Goal: Navigation & Orientation: Understand site structure

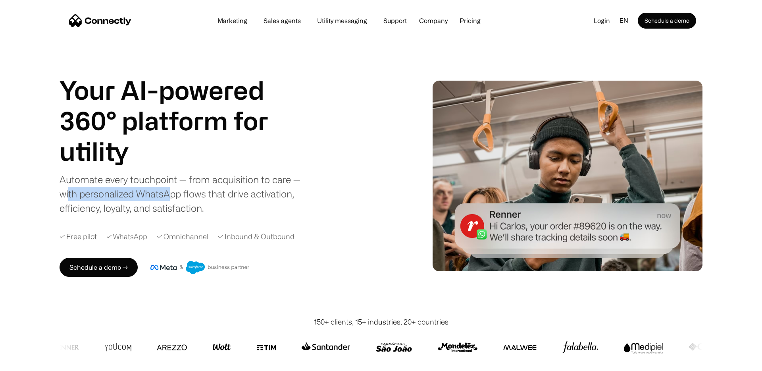
drag, startPoint x: 67, startPoint y: 195, endPoint x: 172, endPoint y: 195, distance: 104.4
click at [172, 195] on div "Automate every touchpoint — from acquisition to care — with personalized WhatsA…" at bounding box center [185, 193] width 250 height 43
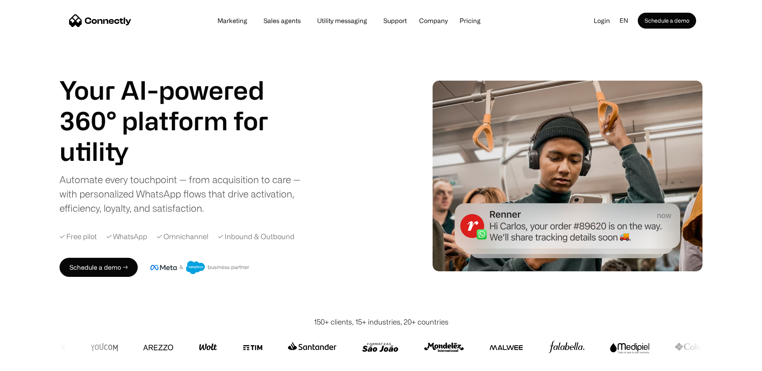
click at [250, 196] on div "Automate every touchpoint — from acquisition to care — with personalized WhatsA…" at bounding box center [185, 193] width 250 height 43
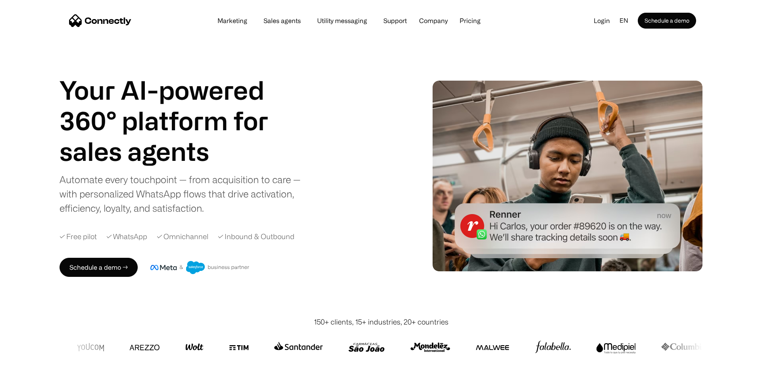
click at [265, 196] on div "Automate every touchpoint — from acquisition to care — with personalized WhatsA…" at bounding box center [185, 193] width 250 height 43
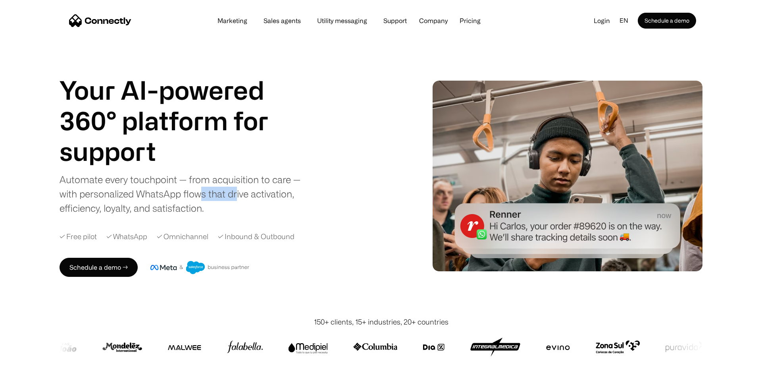
drag, startPoint x: 199, startPoint y: 195, endPoint x: 235, endPoint y: 195, distance: 36.1
click at [235, 195] on div "Automate every touchpoint — from acquisition to care — with personalized WhatsA…" at bounding box center [185, 193] width 250 height 43
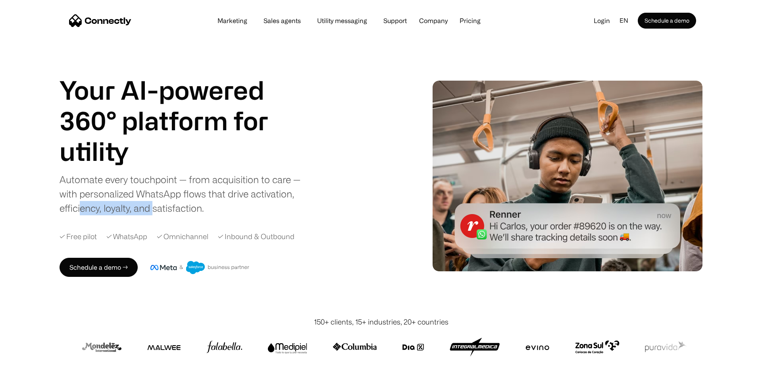
drag, startPoint x: 80, startPoint y: 207, endPoint x: 152, endPoint y: 207, distance: 72.7
click at [152, 207] on div "Automate every touchpoint — from acquisition to care — with personalized WhatsA…" at bounding box center [185, 193] width 250 height 43
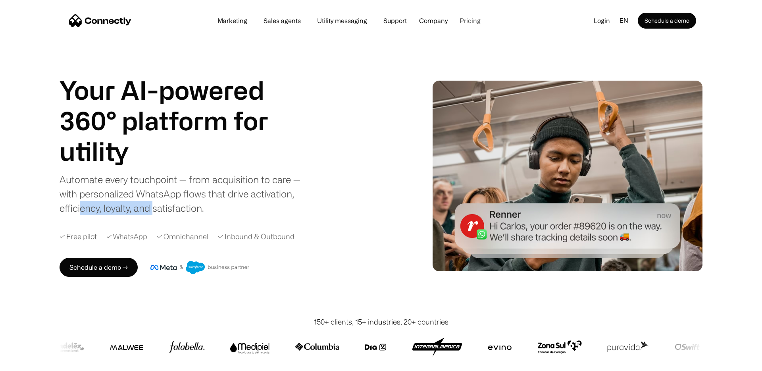
click at [472, 20] on link "Pricing" at bounding box center [470, 20] width 34 height 6
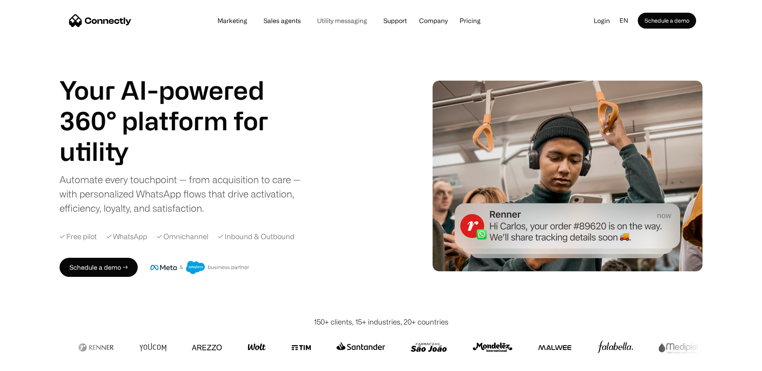
click at [338, 23] on link "Utility messaging" at bounding box center [342, 20] width 63 height 6
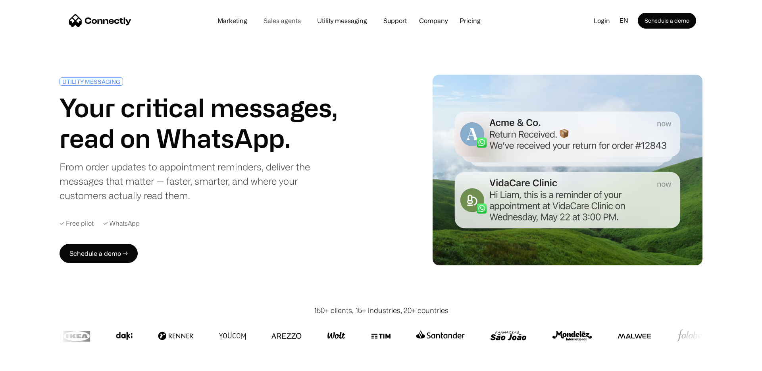
click at [285, 23] on link "Sales agents" at bounding box center [282, 20] width 50 height 6
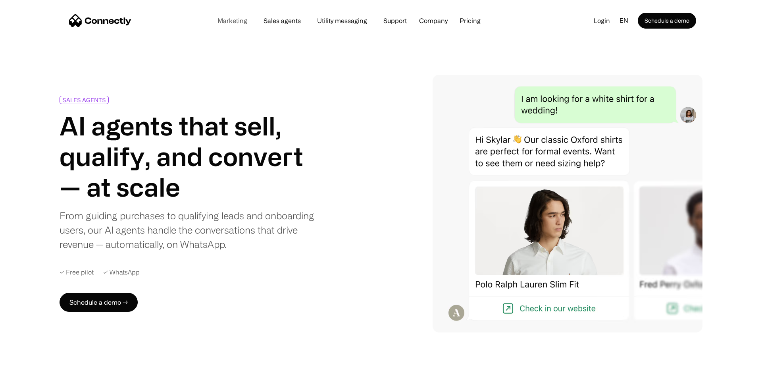
click at [239, 22] on link "Marketing" at bounding box center [232, 20] width 42 height 6
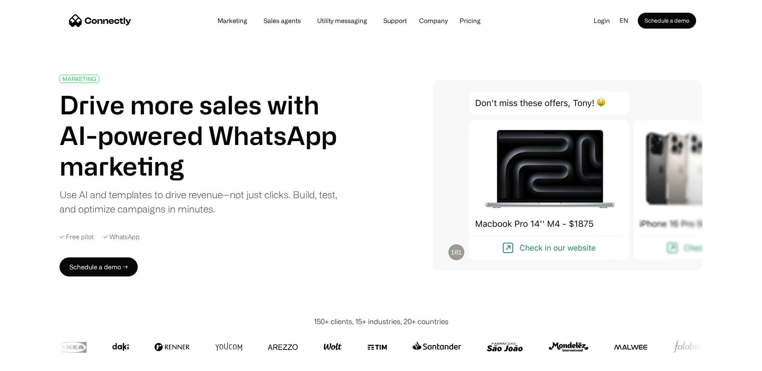
click at [285, 19] on link "Sales agents" at bounding box center [282, 20] width 50 height 6
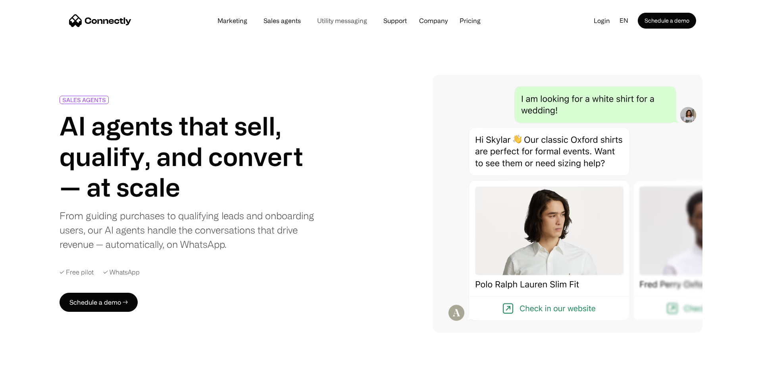
click at [328, 20] on link "Utility messaging" at bounding box center [342, 20] width 63 height 6
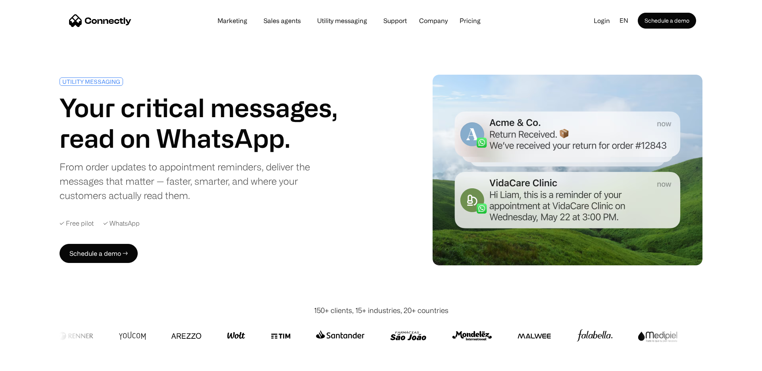
click at [87, 21] on img "home" at bounding box center [100, 20] width 62 height 13
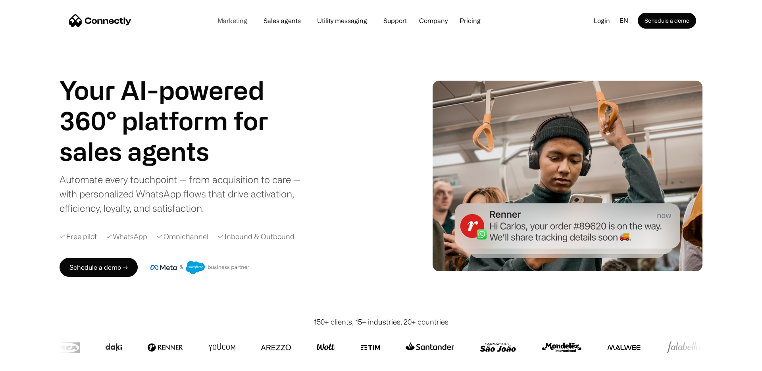
click at [239, 22] on link "Marketing" at bounding box center [232, 20] width 42 height 6
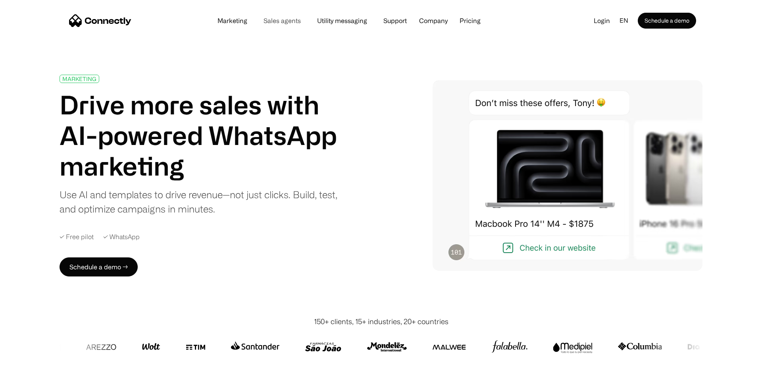
click at [285, 23] on link "Sales agents" at bounding box center [282, 20] width 50 height 6
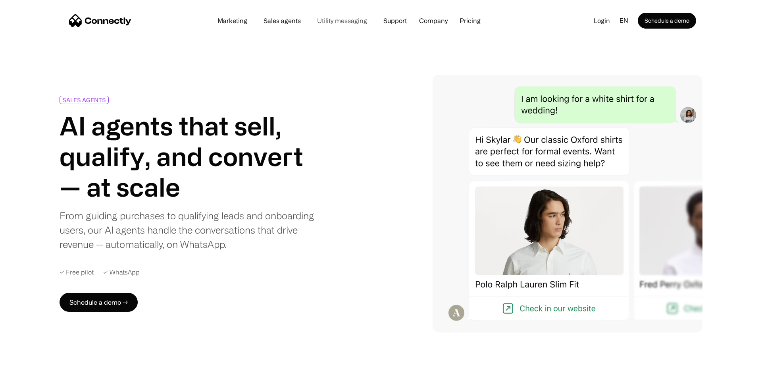
click at [345, 20] on link "Utility messaging" at bounding box center [342, 20] width 63 height 6
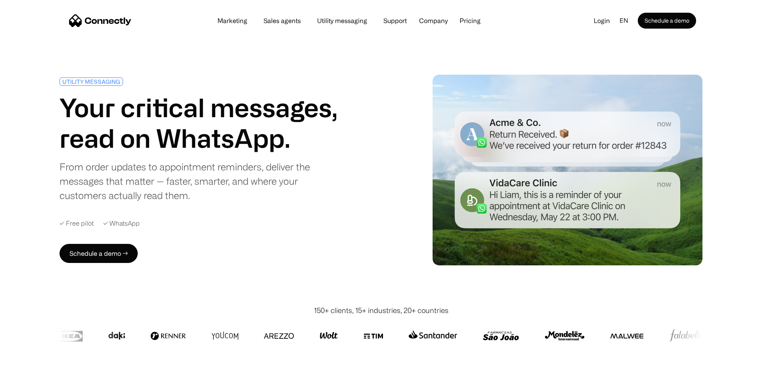
click at [119, 21] on img "home" at bounding box center [100, 20] width 62 height 13
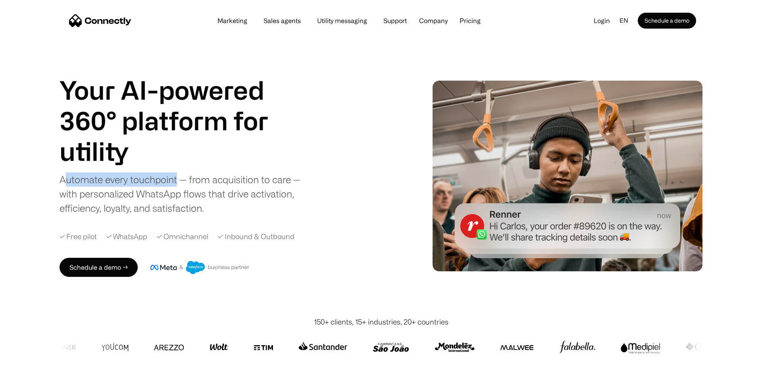
drag, startPoint x: 177, startPoint y: 180, endPoint x: 66, endPoint y: 180, distance: 111.6
click at [66, 180] on div "Automate every touchpoint — from acquisition to care — with personalized WhatsA…" at bounding box center [185, 193] width 250 height 43
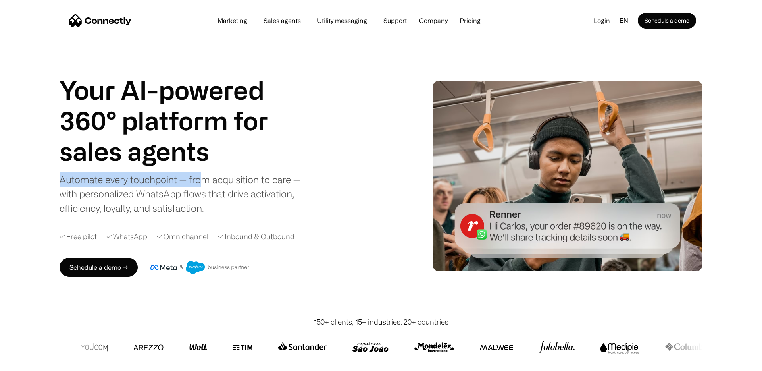
drag, startPoint x: 58, startPoint y: 181, endPoint x: 206, endPoint y: 185, distance: 147.4
click at [206, 185] on div "Your AI-powered 360° platform for sales agents support utility sales agents Sli…" at bounding box center [381, 175] width 762 height 281
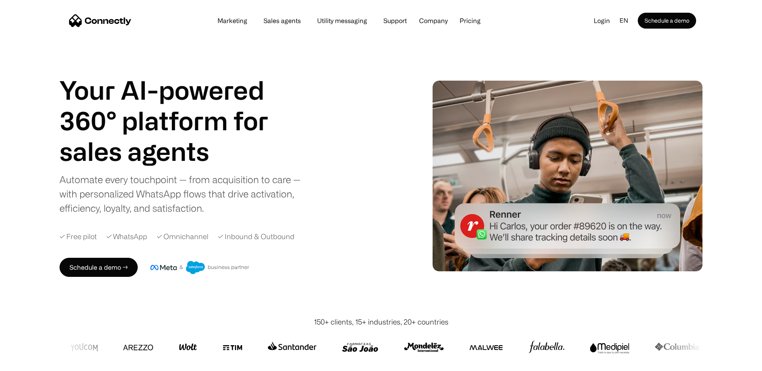
click at [222, 195] on div "Automate every touchpoint — from acquisition to care — with personalized WhatsA…" at bounding box center [185, 193] width 250 height 43
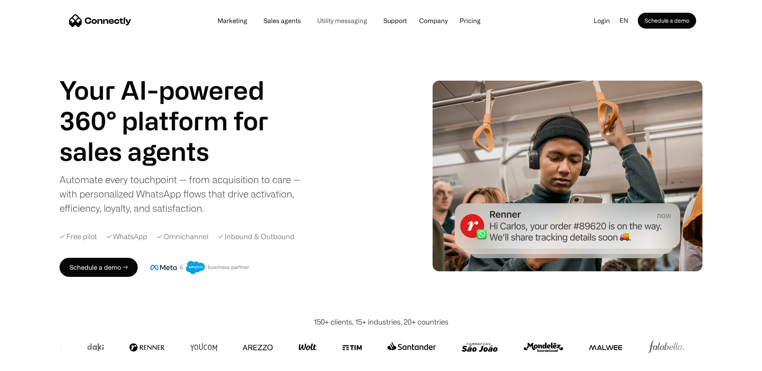
click at [330, 18] on link "Utility messaging" at bounding box center [342, 20] width 63 height 6
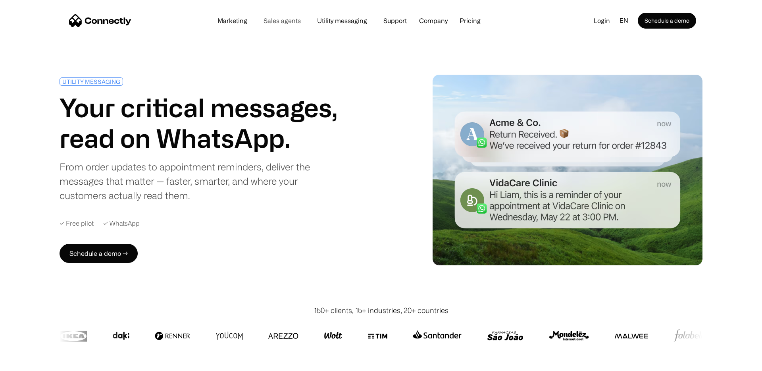
click at [274, 21] on link "Sales agents" at bounding box center [282, 20] width 50 height 6
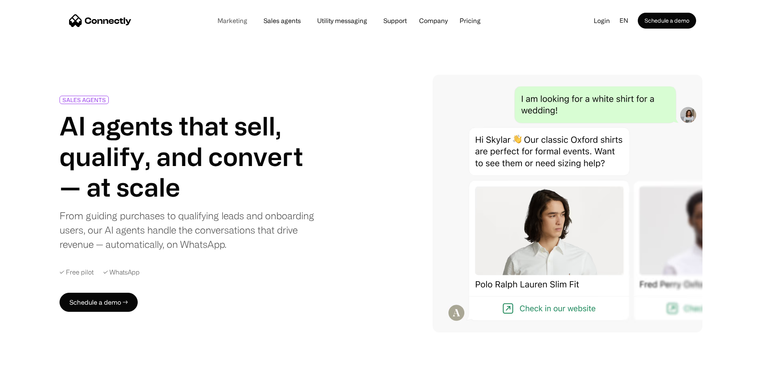
click at [243, 21] on link "Marketing" at bounding box center [232, 20] width 42 height 6
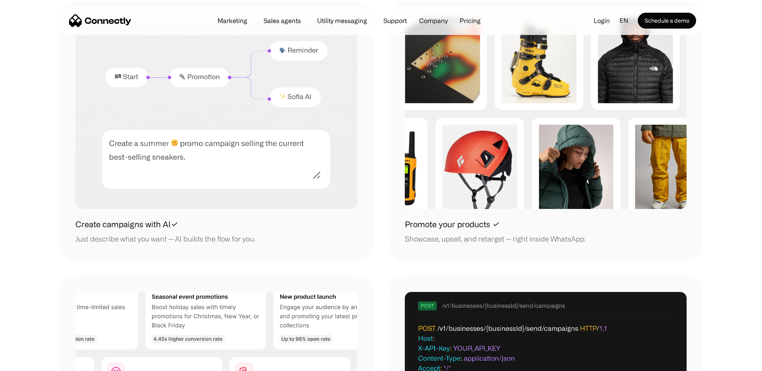
scroll to position [837, 0]
